Goal: Feedback & Contribution: Submit feedback/report problem

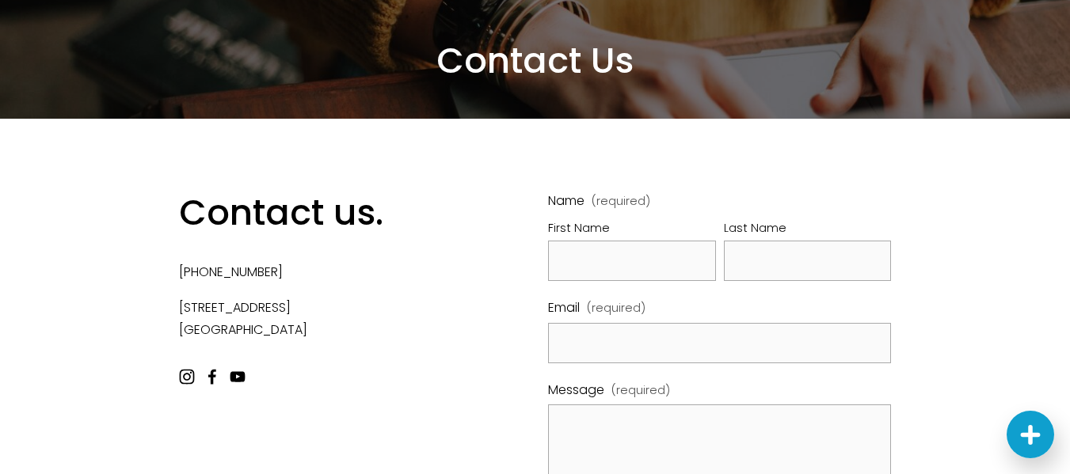
scroll to position [238, 0]
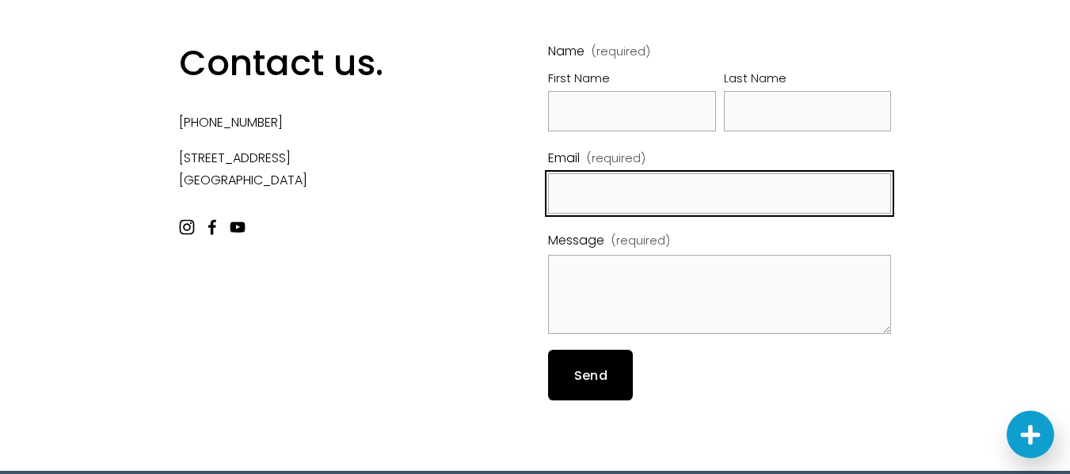
click at [590, 176] on input "Email (required)" at bounding box center [719, 193] width 343 height 40
type input "[PERSON_NAME][EMAIL_ADDRESS][DOMAIN_NAME]"
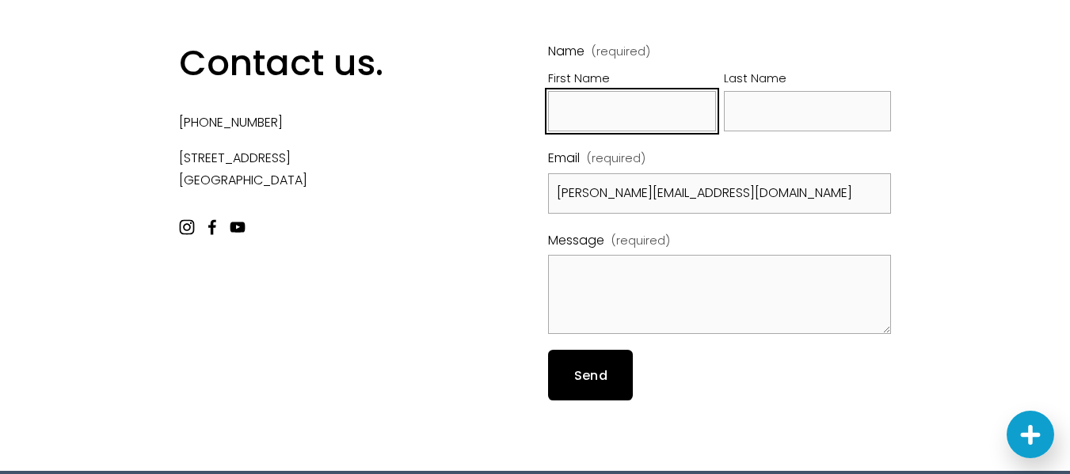
type input "[PERSON_NAME]"
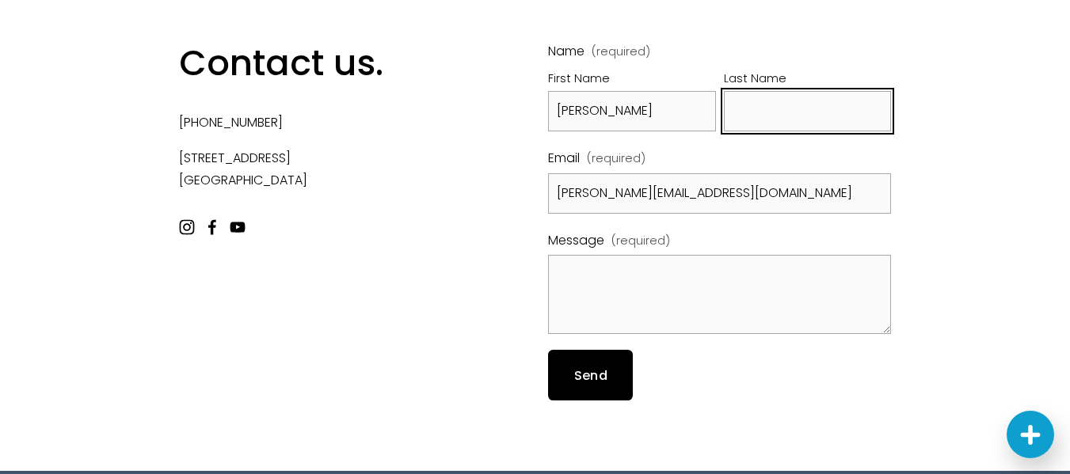
type input "S"
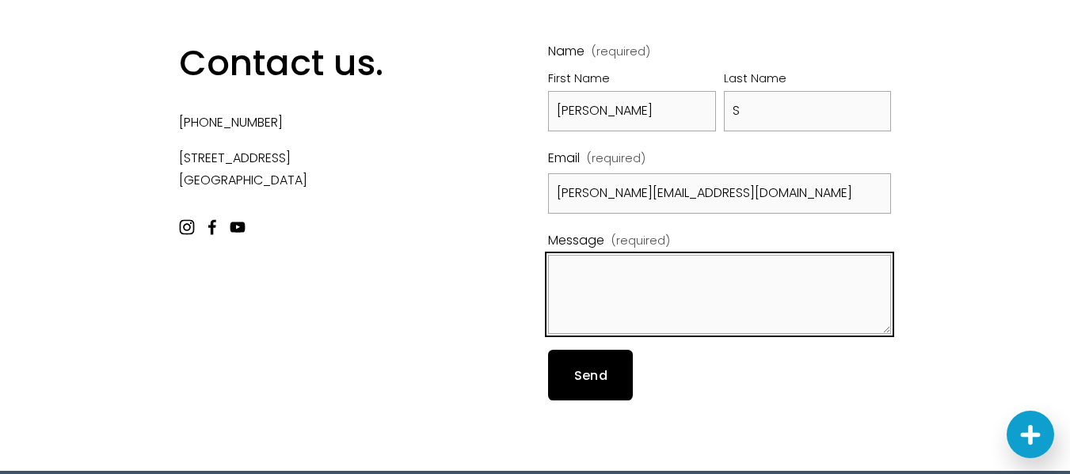
click at [583, 279] on textarea "Message (required)" at bounding box center [719, 294] width 343 height 79
paste textarea "Hi, I represent an SEO company that specialize in getting you AI citations and …"
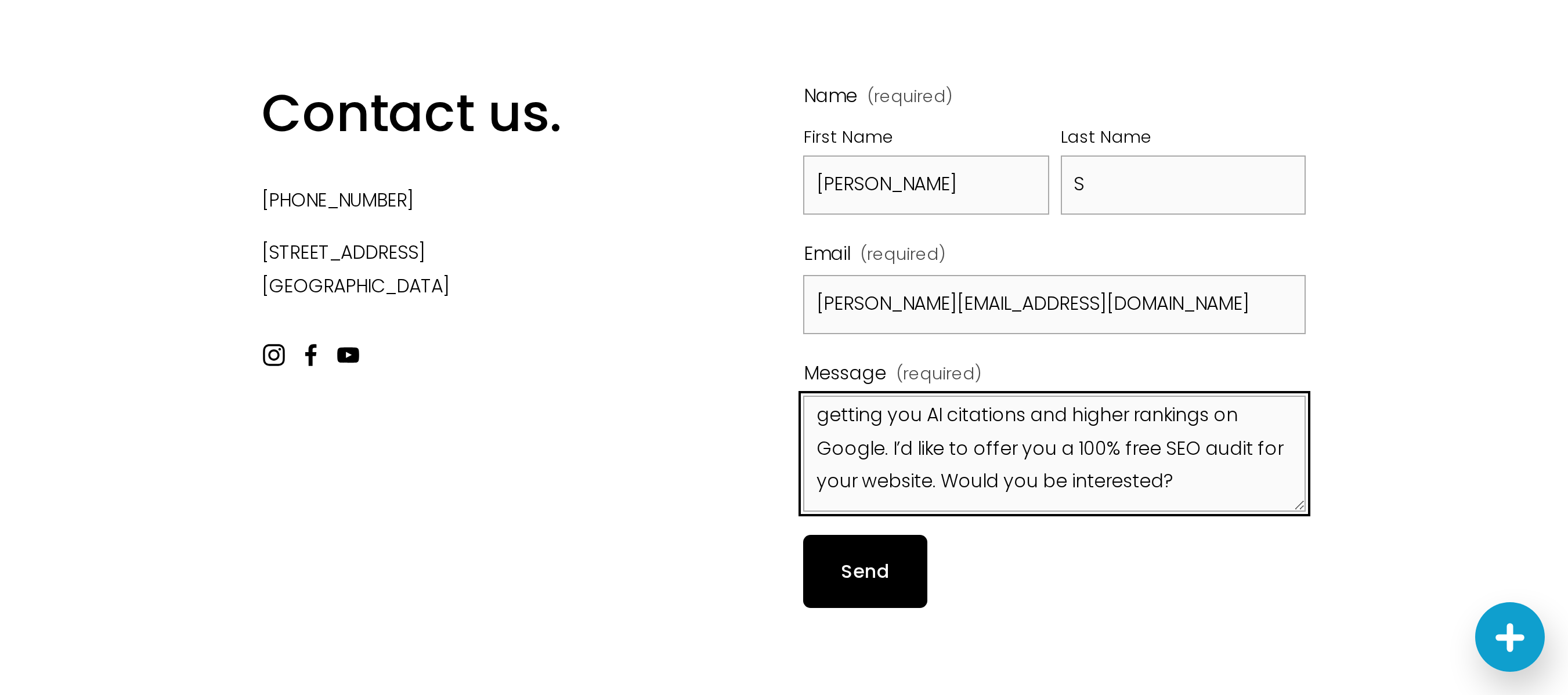
scroll to position [32, 0]
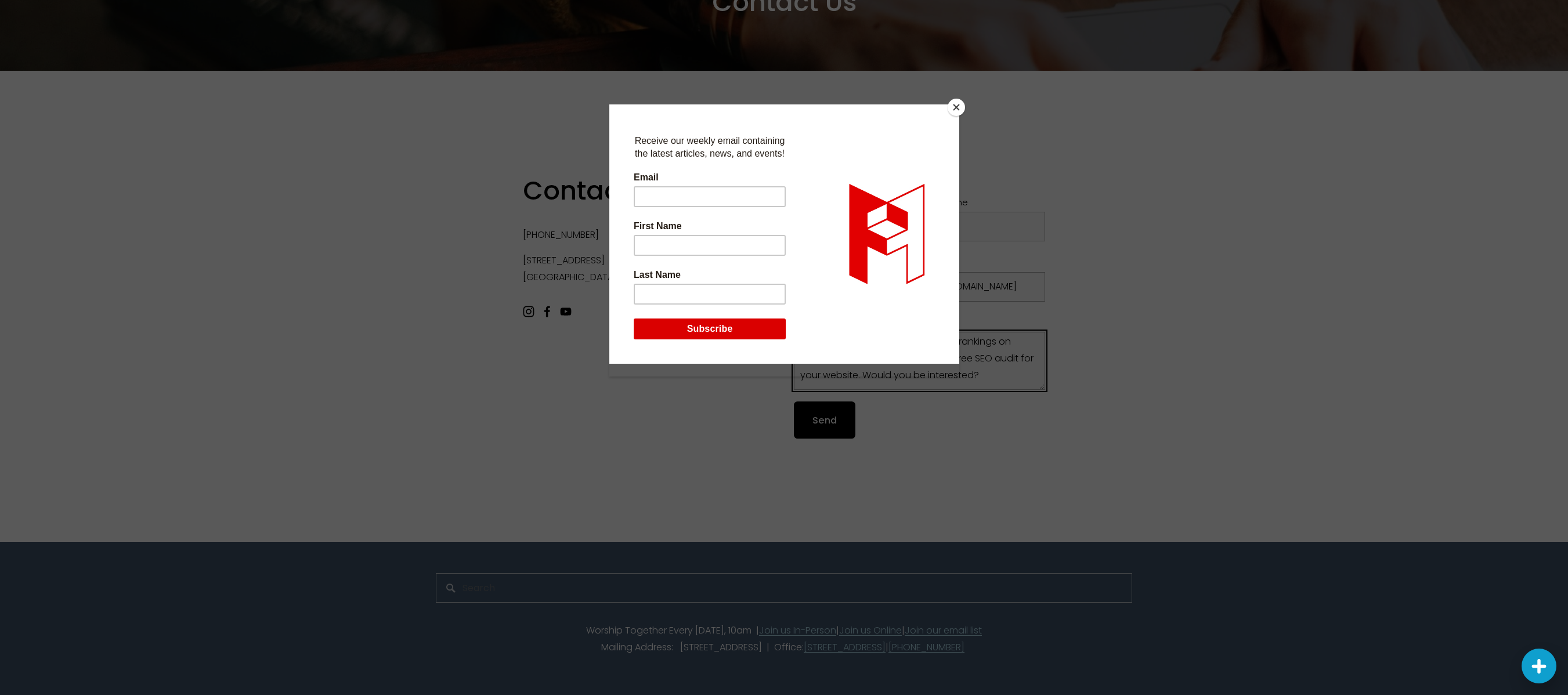
type textarea "Hi, I represent an SEO company that specialize in getting you AI citations and …"
drag, startPoint x: 953, startPoint y: 107, endPoint x: 939, endPoint y: 158, distance: 52.9
click at [784, 107] on button "Close" at bounding box center [957, 108] width 18 height 18
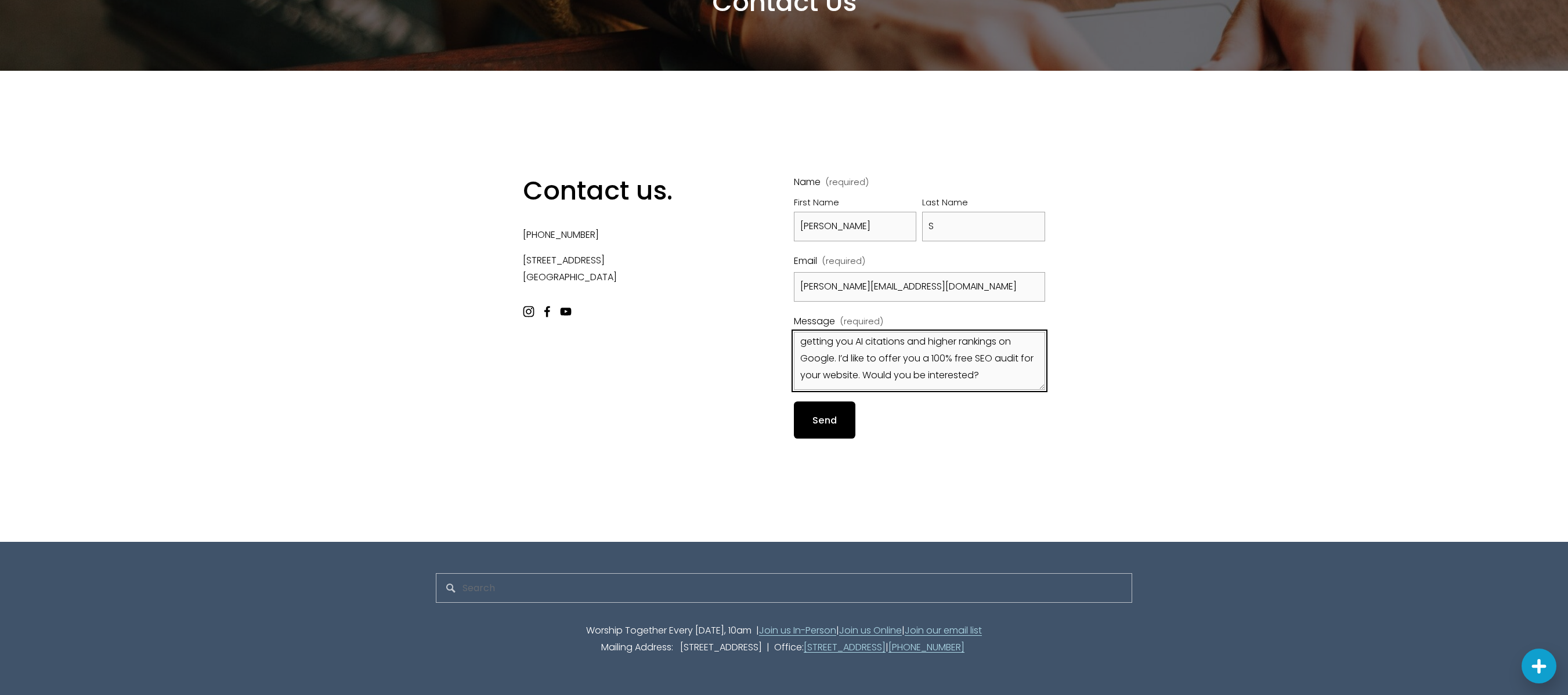
click at [784, 347] on textarea "Hi, I represent an SEO company that specialize in getting you AI citations and …" at bounding box center [919, 361] width 251 height 58
click at [784, 347] on button "Send Send" at bounding box center [825, 420] width 62 height 37
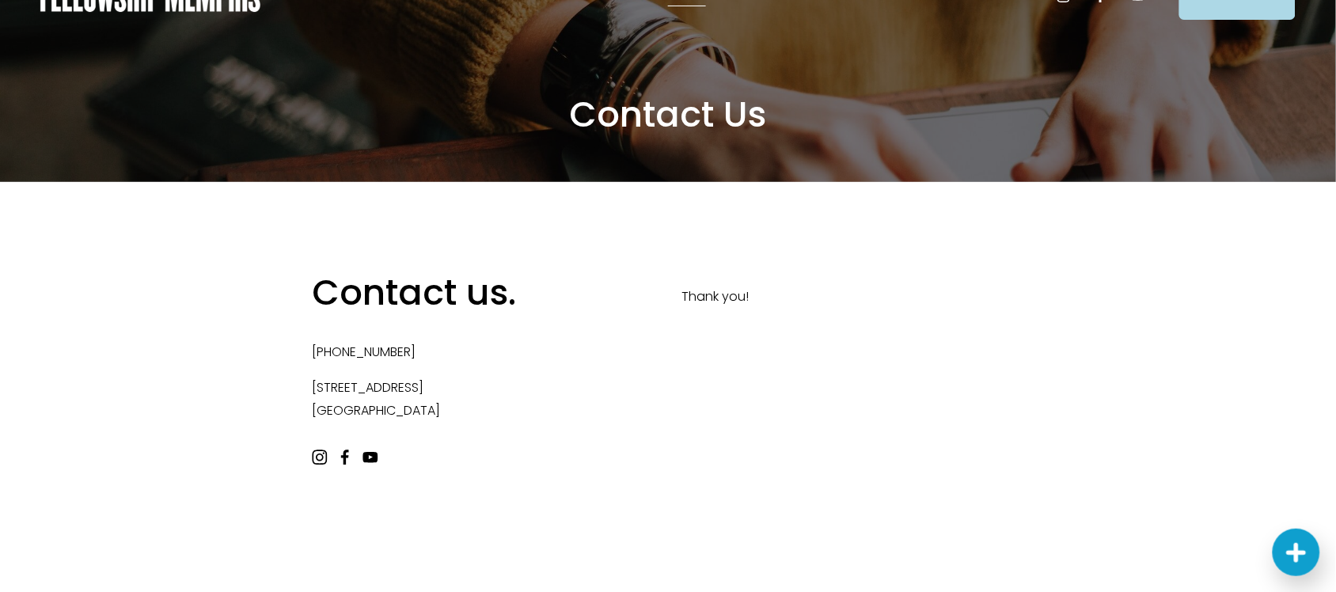
scroll to position [42, 0]
